Goal: Transaction & Acquisition: Purchase product/service

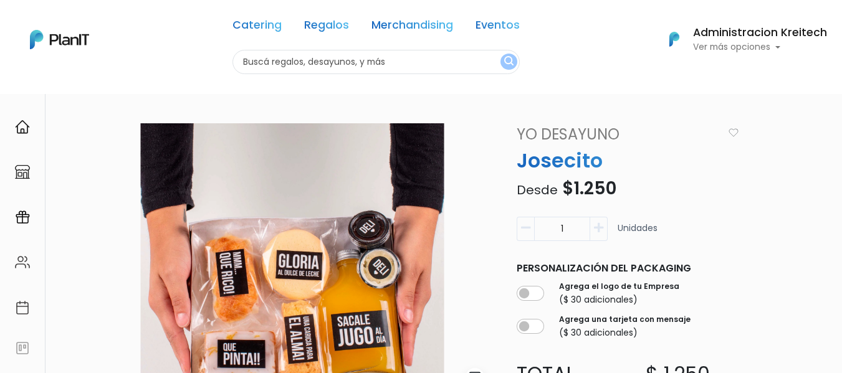
click at [573, 131] on link "Yo Desayuno" at bounding box center [617, 134] width 217 height 22
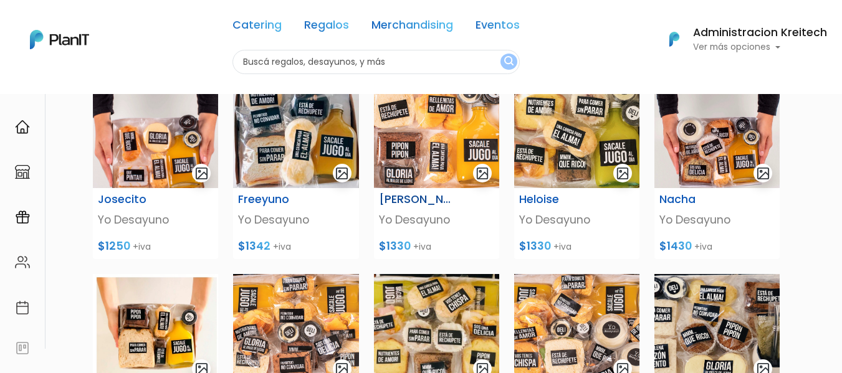
scroll to position [58, 0]
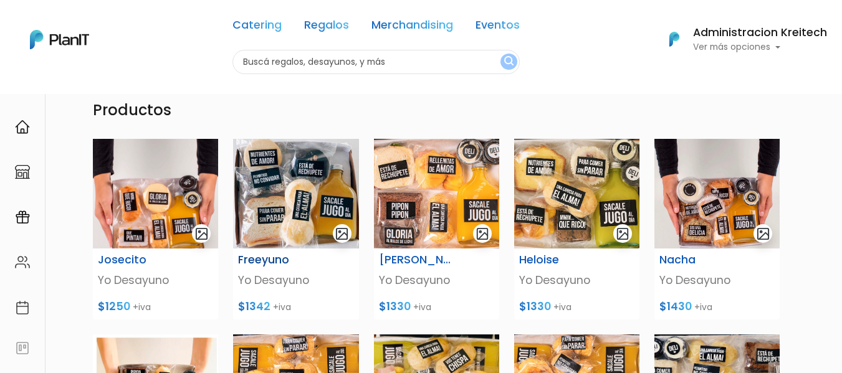
click at [305, 182] on img at bounding box center [295, 194] width 125 height 110
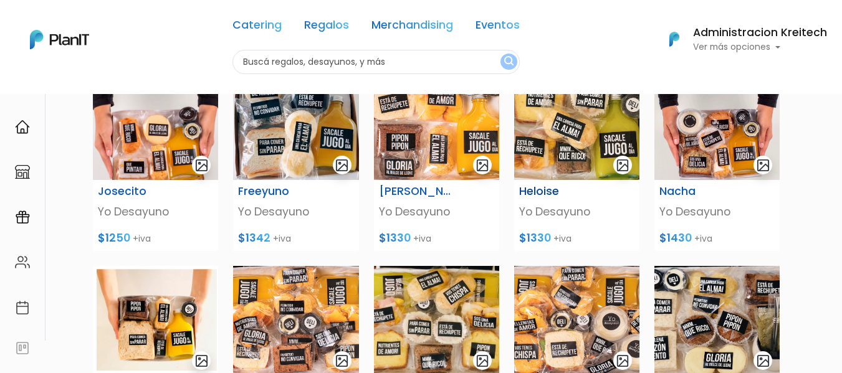
scroll to position [127, 0]
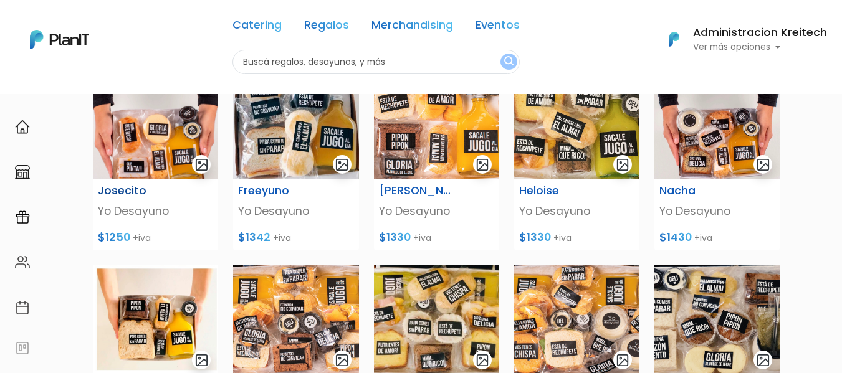
click at [171, 128] on img at bounding box center [155, 125] width 125 height 110
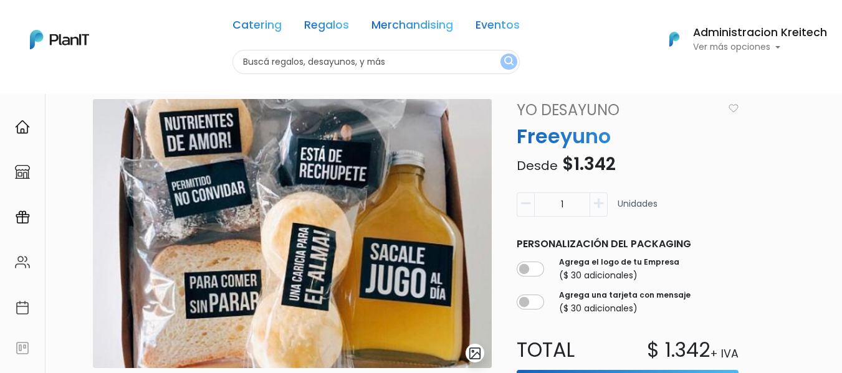
scroll to position [24, 0]
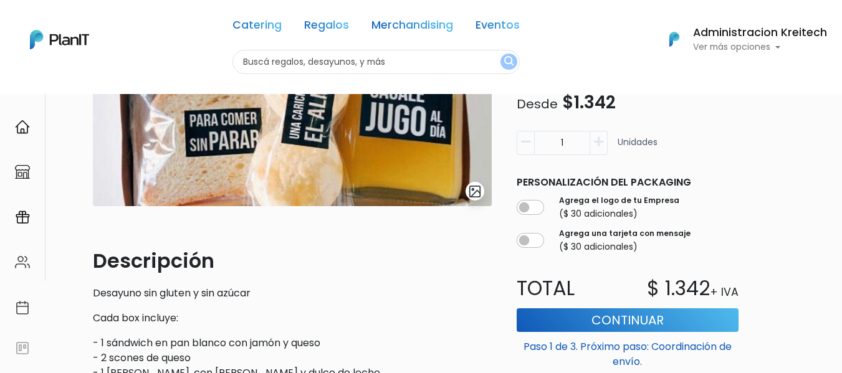
scroll to position [199, 0]
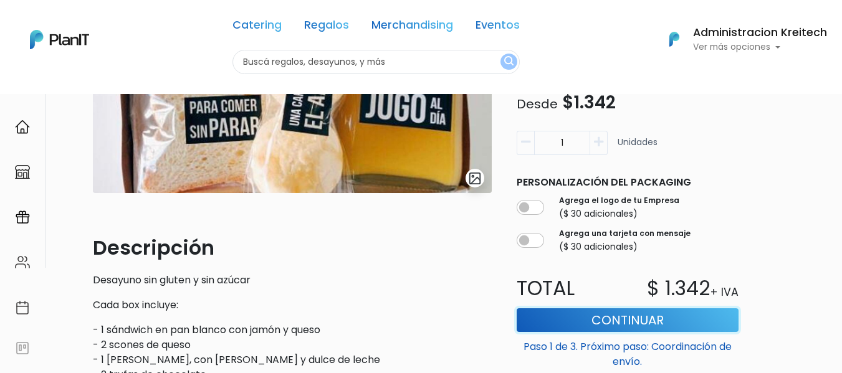
click at [590, 320] on button "Continuar" at bounding box center [628, 321] width 222 height 24
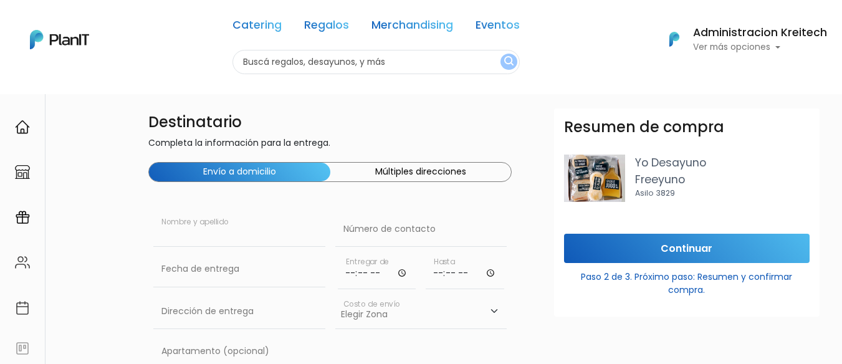
click at [180, 237] on input "text" at bounding box center [239, 229] width 172 height 35
type input "Irnel Victoria Sosa"
click at [383, 239] on input "text" at bounding box center [421, 229] width 172 height 35
paste input "98 602 374"
type input "098 602 374"
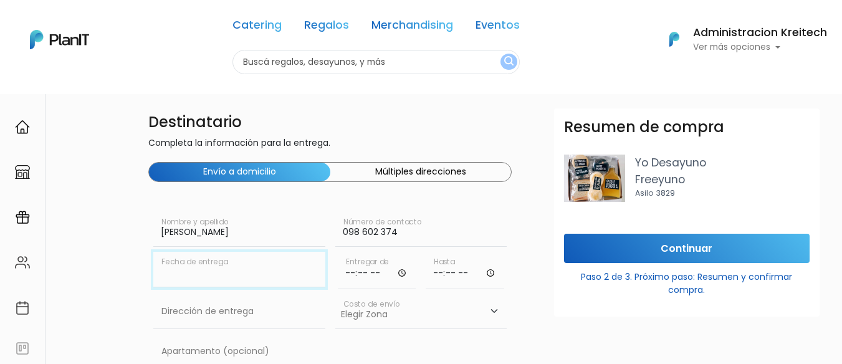
click at [218, 282] on input "text" at bounding box center [239, 269] width 172 height 35
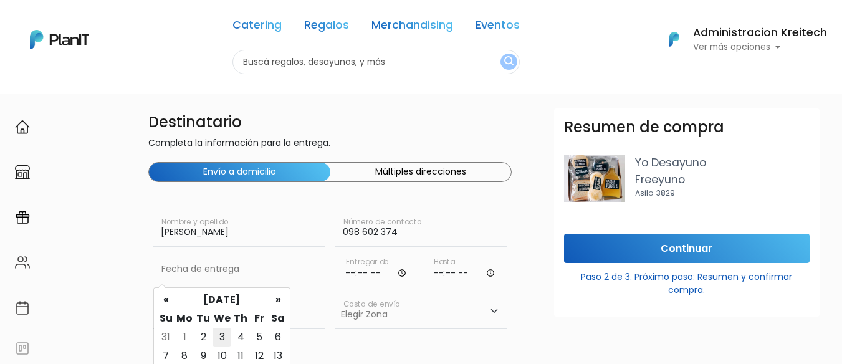
click at [216, 336] on td "3" at bounding box center [222, 337] width 19 height 19
type input "03/09/2025"
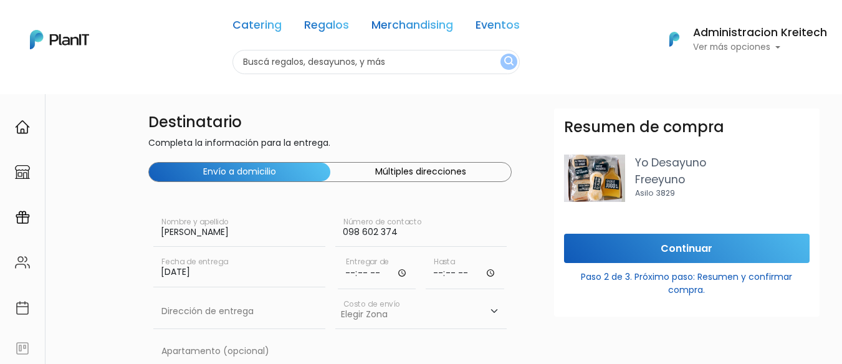
click at [400, 277] on input "time" at bounding box center [377, 270] width 79 height 37
type input "10:00"
click at [443, 274] on input "time" at bounding box center [465, 270] width 79 height 37
click at [486, 277] on input "time" at bounding box center [465, 270] width 79 height 37
type input "13:00"
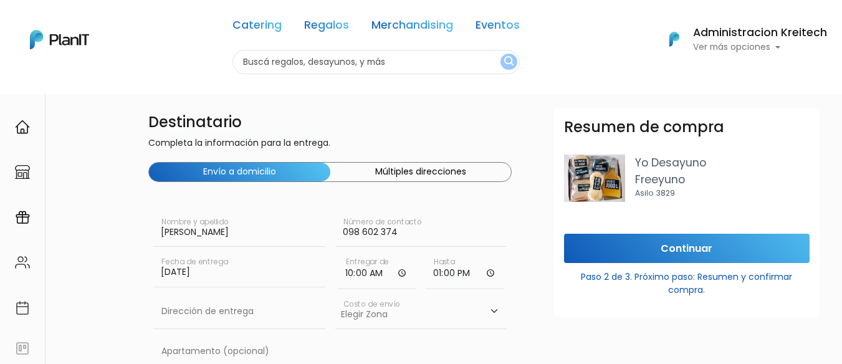
click at [554, 322] on div "Resumen de compra Yo Desayuno Freeyuno Asilo 3829 Continuar Paso 2 de 3. Próxim…" at bounding box center [687, 290] width 280 height 364
click at [228, 320] on input "text" at bounding box center [239, 311] width 172 height 35
click at [209, 318] on input "text" at bounding box center [239, 311] width 172 height 35
paste input "Camino Tomkinson e/ Encarnacion Benitez 6795, Paso de la Arena"
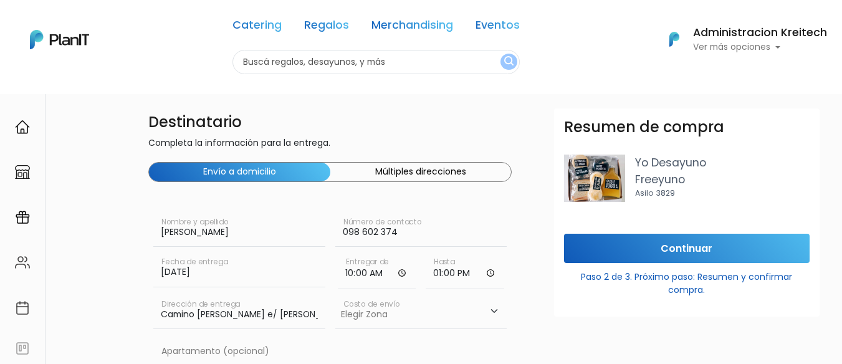
scroll to position [0, 129]
type input "Camino Tomkinson e/ Encarnacion Benitez 6795, Paso de la Arena"
click at [395, 321] on select "Elegir Zona Zona américa- $600 Montevideo- $250" at bounding box center [421, 311] width 172 height 35
select select "10"
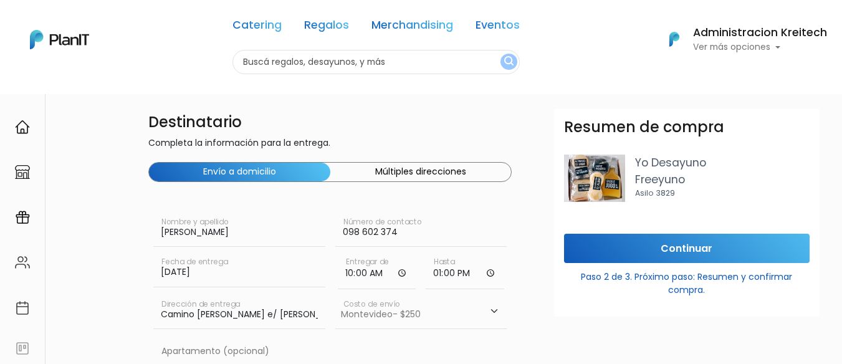
click at [335, 294] on select "Elegir Zona Zona américa- $600 Montevideo- $250" at bounding box center [421, 311] width 172 height 35
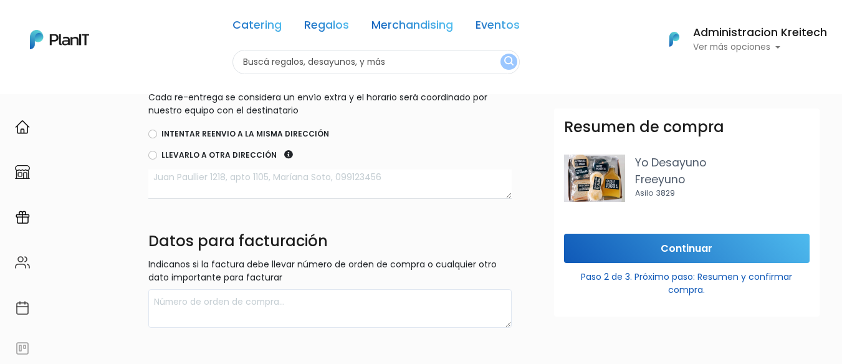
scroll to position [437, 0]
click at [150, 136] on input "Intentar reenvio a la misma dirección" at bounding box center [152, 132] width 9 height 9
radio input "true"
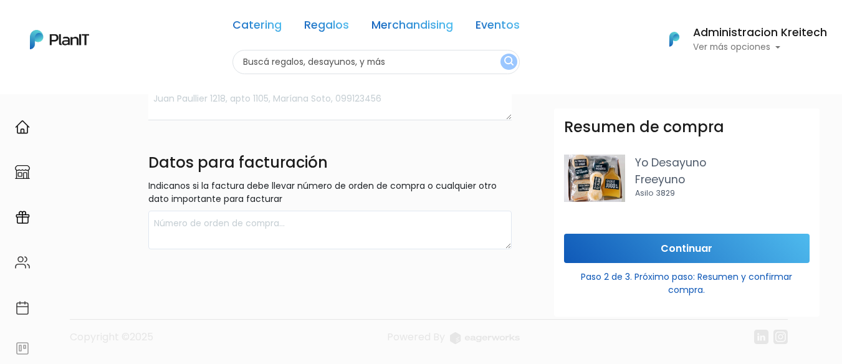
scroll to position [513, 0]
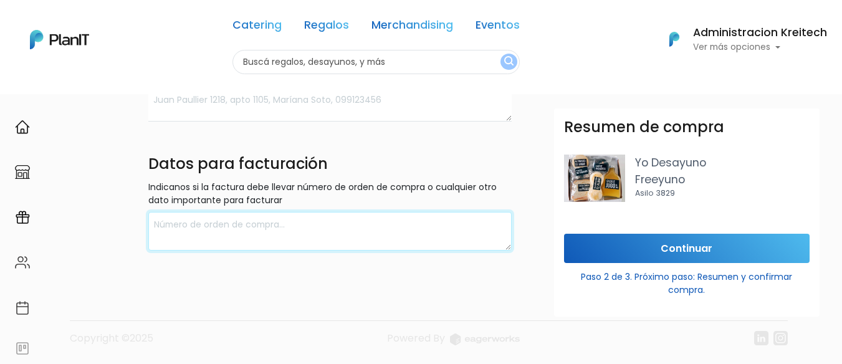
click at [208, 235] on textarea at bounding box center [329, 231] width 363 height 39
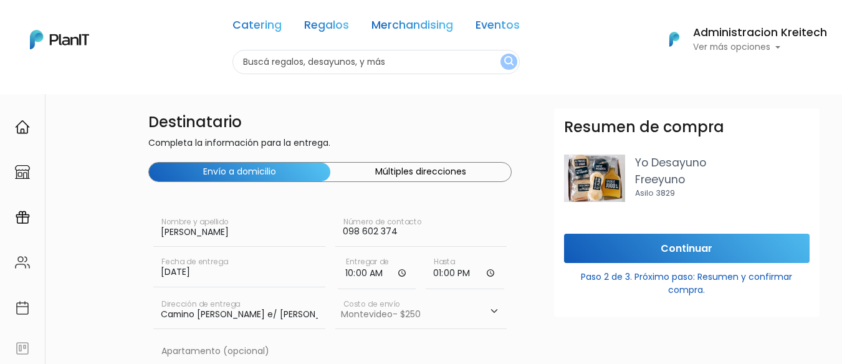
scroll to position [115, 0]
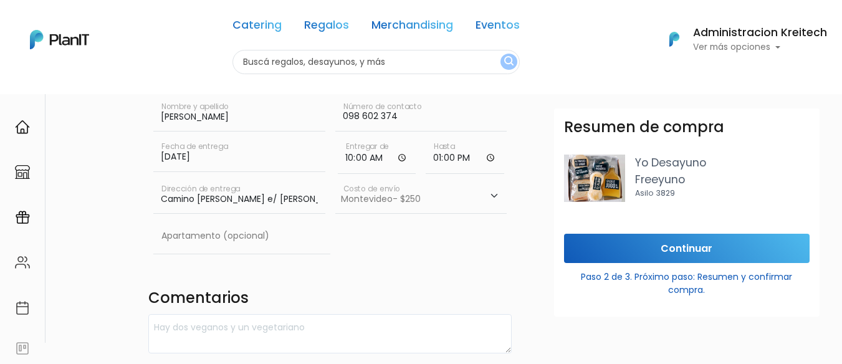
type textarea "020371930019 Kreitech SRL Obligado 1384"
click at [623, 254] on input "Continuar" at bounding box center [687, 248] width 246 height 29
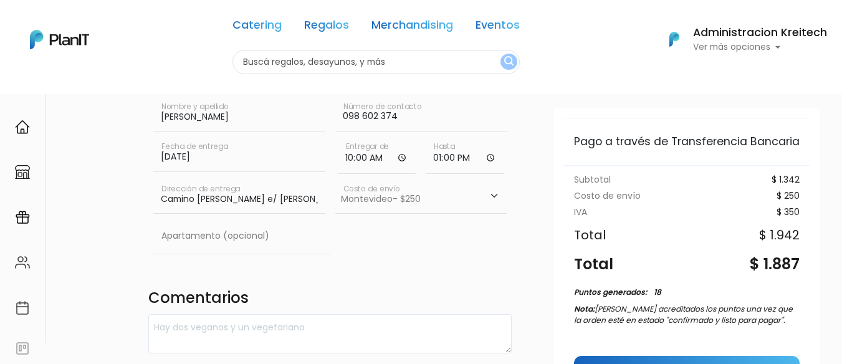
scroll to position [0, 0]
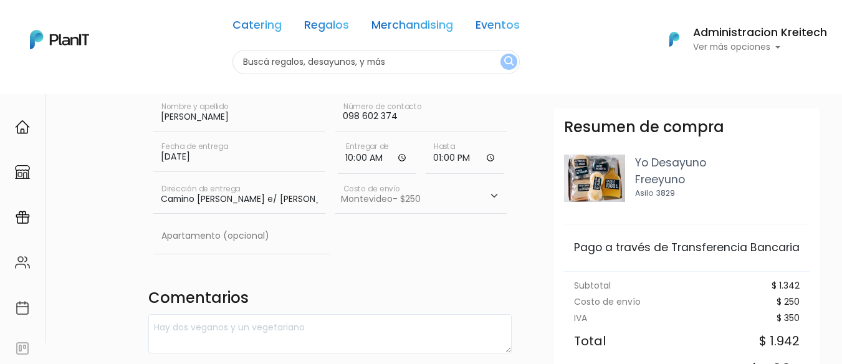
drag, startPoint x: 251, startPoint y: 119, endPoint x: 109, endPoint y: 122, distance: 142.1
click at [109, 122] on div "Destinatario Completa la información para la entrega. Envío a domicilio Múltipl…" at bounding box center [463, 320] width 757 height 655
click at [368, 123] on input "098 602 374" at bounding box center [421, 114] width 172 height 35
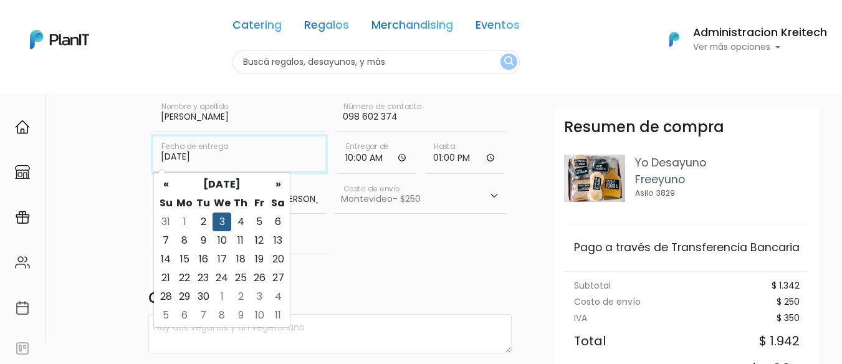
click at [217, 163] on input "03/09/2025" at bounding box center [239, 153] width 172 height 35
click at [408, 213] on select "Elegir Zona Zona américa- $600 Montevideo- $250" at bounding box center [421, 196] width 172 height 35
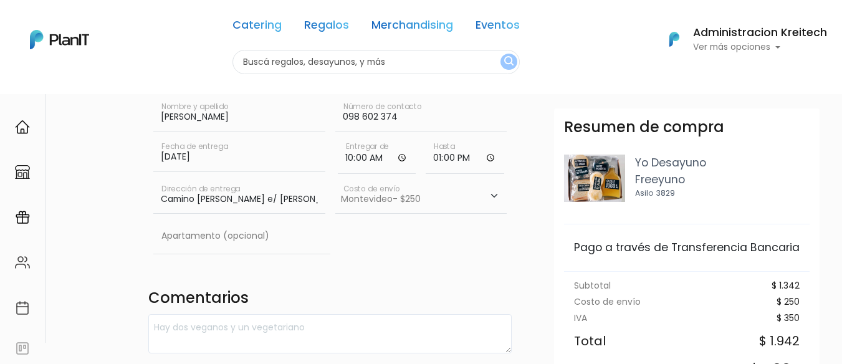
click at [252, 215] on div "Camino Tomkinson e/ Encarnacion Benitez 6795, Paso de la Arena Dirección de ent…" at bounding box center [239, 199] width 172 height 40
click at [236, 199] on input "Camino Tomkinson e/ Encarnacion Benitez 6795, Paso de la Arena" at bounding box center [239, 196] width 172 height 35
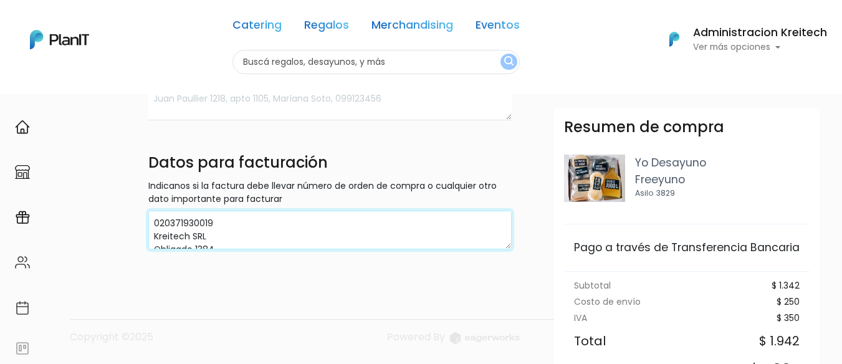
drag, startPoint x: 262, startPoint y: 247, endPoint x: 143, endPoint y: 196, distance: 129.6
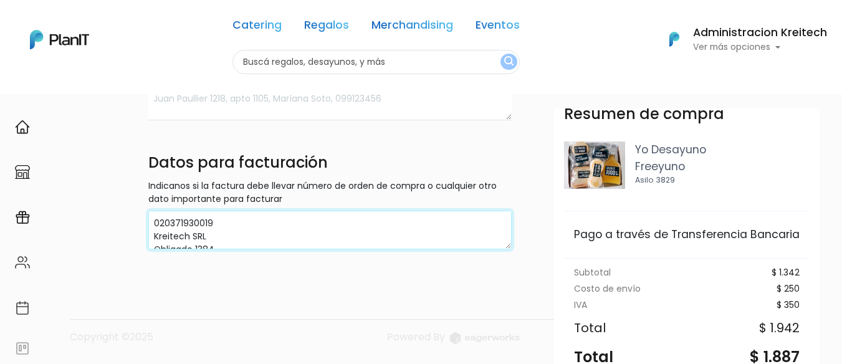
scroll to position [185, 0]
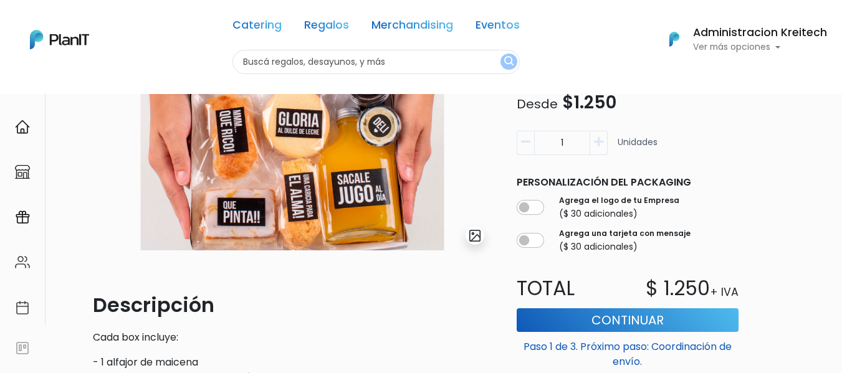
scroll to position [143, 0]
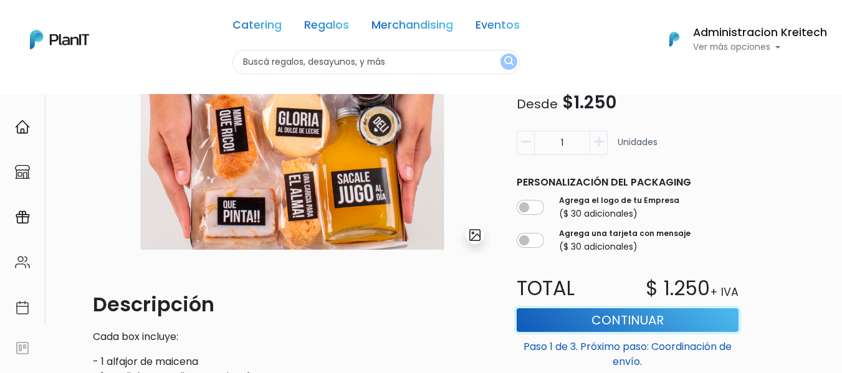
click at [585, 324] on button "Continuar" at bounding box center [628, 321] width 222 height 24
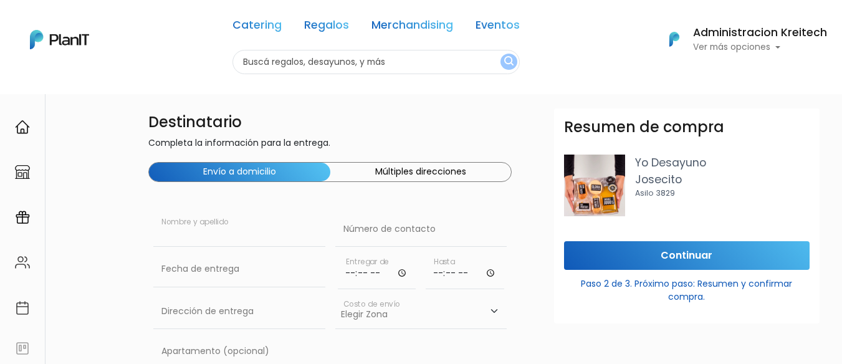
click at [249, 240] on input "text" at bounding box center [239, 229] width 172 height 35
paste input "Irnel Victoria Sosa"
type input "Irnel Victoria Sosa"
click at [383, 224] on input "text" at bounding box center [421, 229] width 172 height 35
paste input "098 602 374"
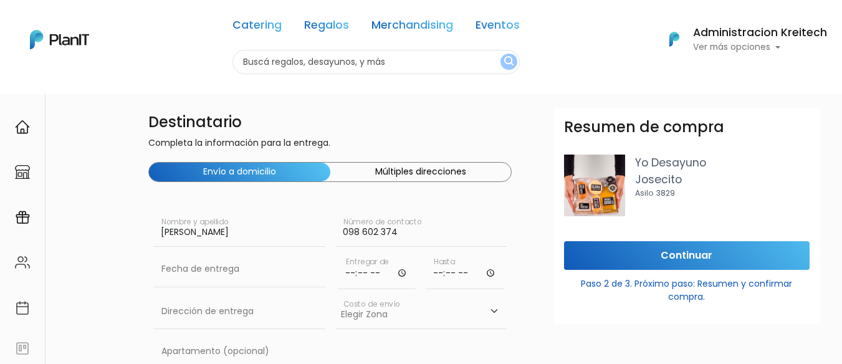
type input "098 602 374"
click at [287, 280] on input "text" at bounding box center [239, 269] width 172 height 35
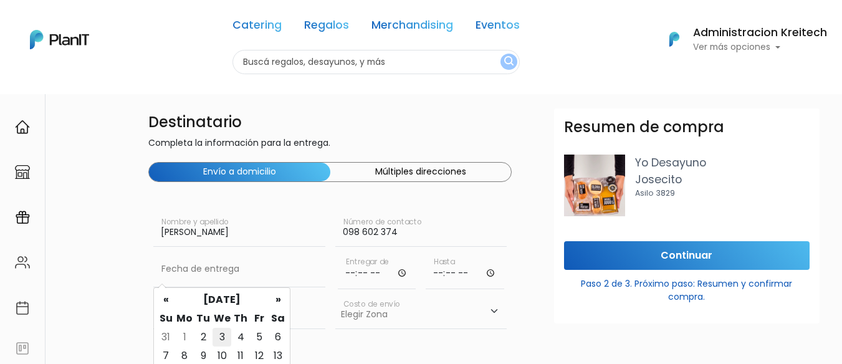
click at [221, 335] on td "3" at bounding box center [222, 337] width 19 height 19
type input "03/09/2025"
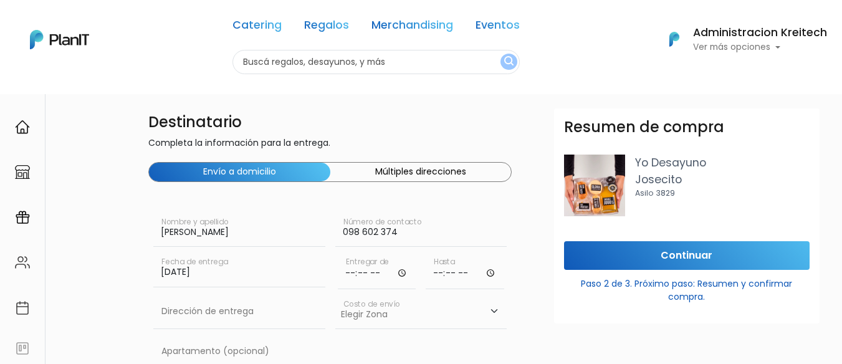
click at [387, 275] on input "time" at bounding box center [377, 270] width 79 height 37
click at [403, 270] on input "time" at bounding box center [377, 270] width 79 height 37
type input "10:00"
click at [469, 277] on input "time" at bounding box center [465, 270] width 79 height 37
click at [495, 274] on input "time" at bounding box center [465, 270] width 79 height 37
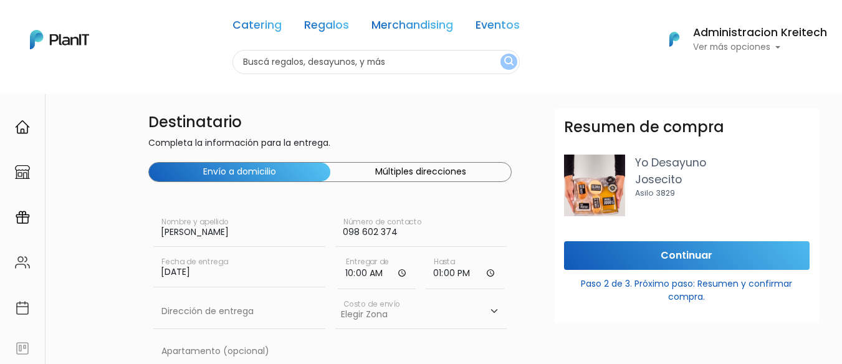
type input "13:00"
click at [406, 318] on select "Elegir Zona Zona américa- $600 Montevideo- $250" at bounding box center [421, 311] width 172 height 35
select select "10"
click at [335, 294] on select "Elegir Zona Zona américa- $600 Montevideo- $250" at bounding box center [421, 311] width 172 height 35
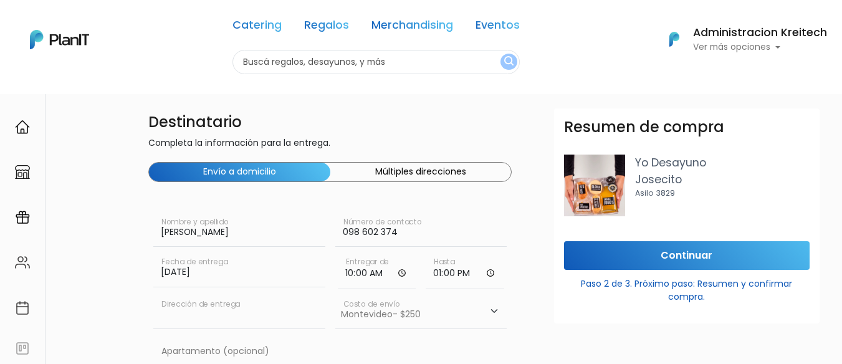
click at [228, 317] on input "text" at bounding box center [239, 311] width 172 height 35
paste input "098 602 374"
click at [218, 311] on input "098 602 374" at bounding box center [239, 311] width 172 height 35
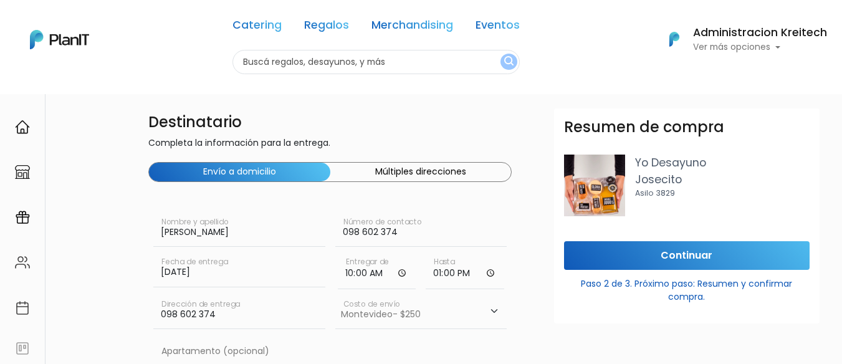
paste input "Camino Tomkinson e/ Encarnacion Benitez 6795, Paso de la Arena"
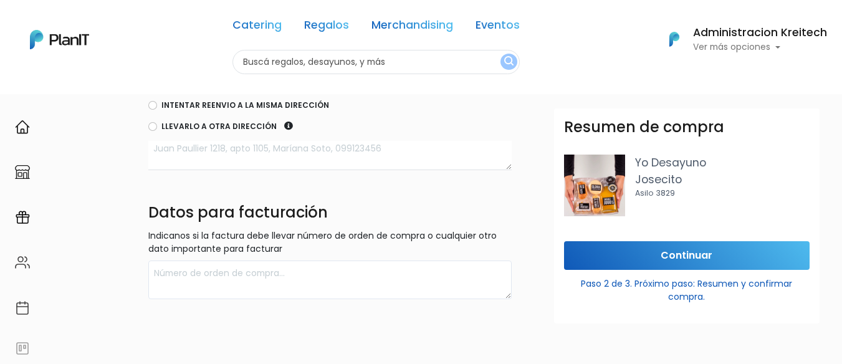
scroll to position [514, 0]
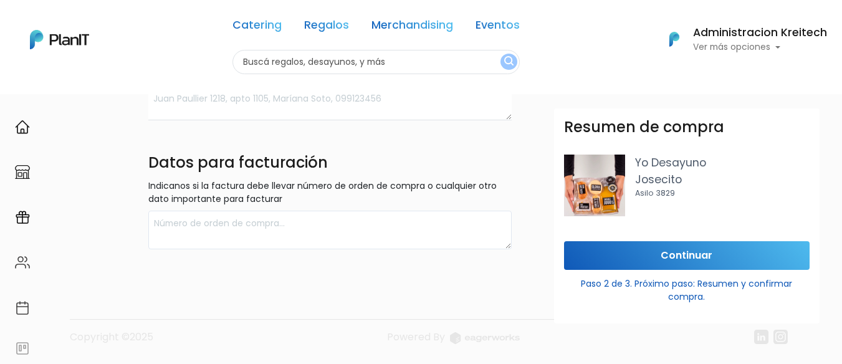
type input "Camino Tomkinson e/ Encarnacion Benitez 6795, Paso de la Arena"
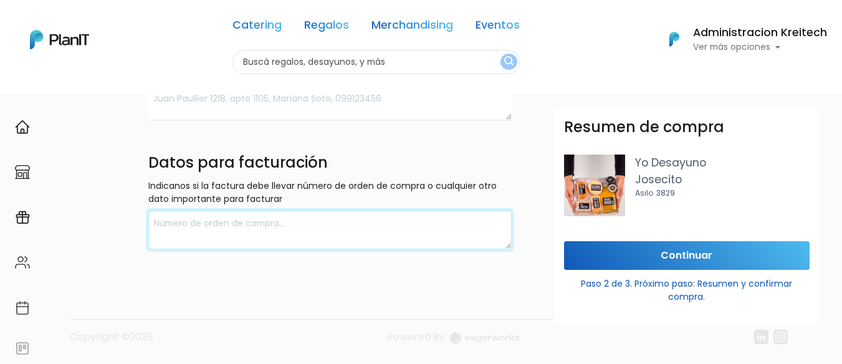
click at [286, 242] on textarea at bounding box center [329, 230] width 363 height 39
paste textarea "020371930019 Kreitech SRL Obligado 1384"
type textarea "020371930019 Kreitech SRL Obligado 1384"
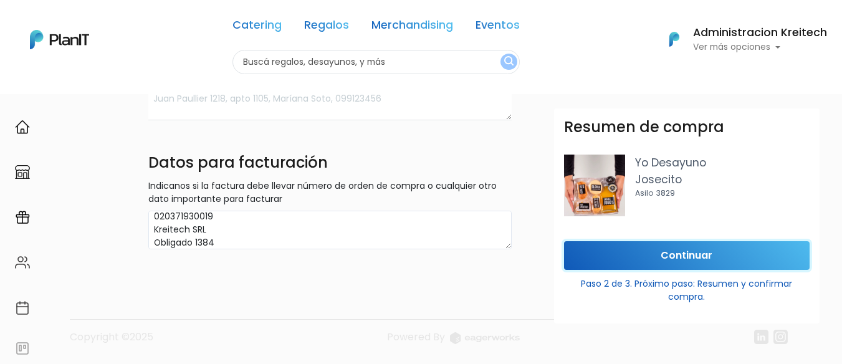
click at [601, 252] on input "Continuar" at bounding box center [687, 255] width 246 height 29
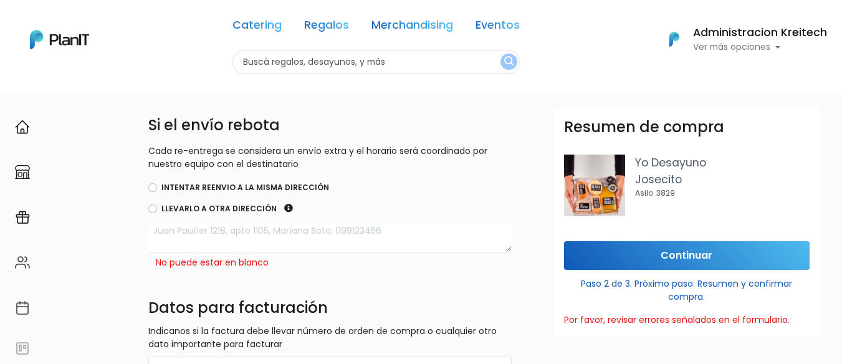
scroll to position [381, 0]
click at [154, 188] on input "Intentar reenvio a la misma dirección" at bounding box center [152, 188] width 9 height 9
radio input "true"
click at [661, 257] on input "Continuar" at bounding box center [687, 255] width 246 height 29
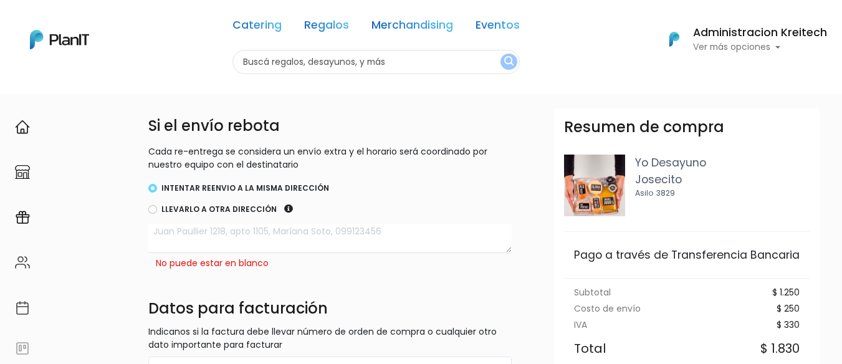
scroll to position [190, 0]
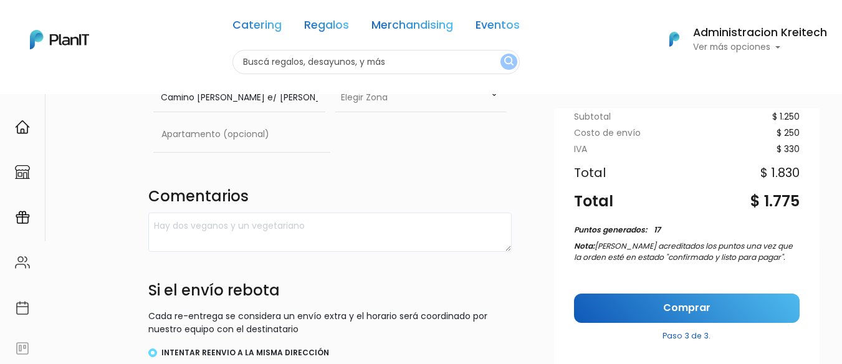
scroll to position [364, 0]
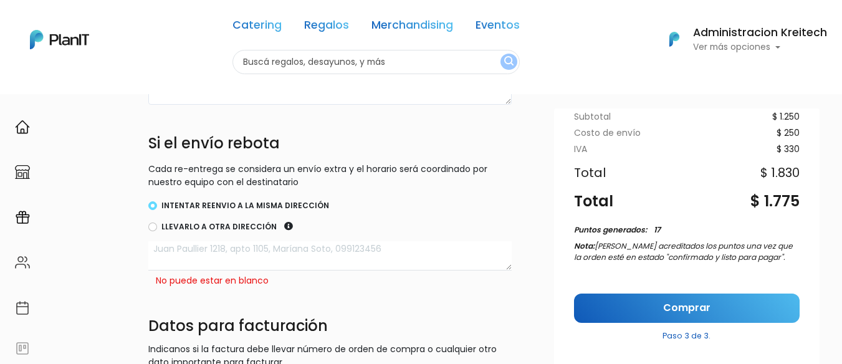
click at [600, 291] on div "Comprar Paso 3 de 3." at bounding box center [687, 323] width 246 height 78
click at [598, 310] on link "Comprar" at bounding box center [687, 308] width 226 height 29
